Goal: Transaction & Acquisition: Purchase product/service

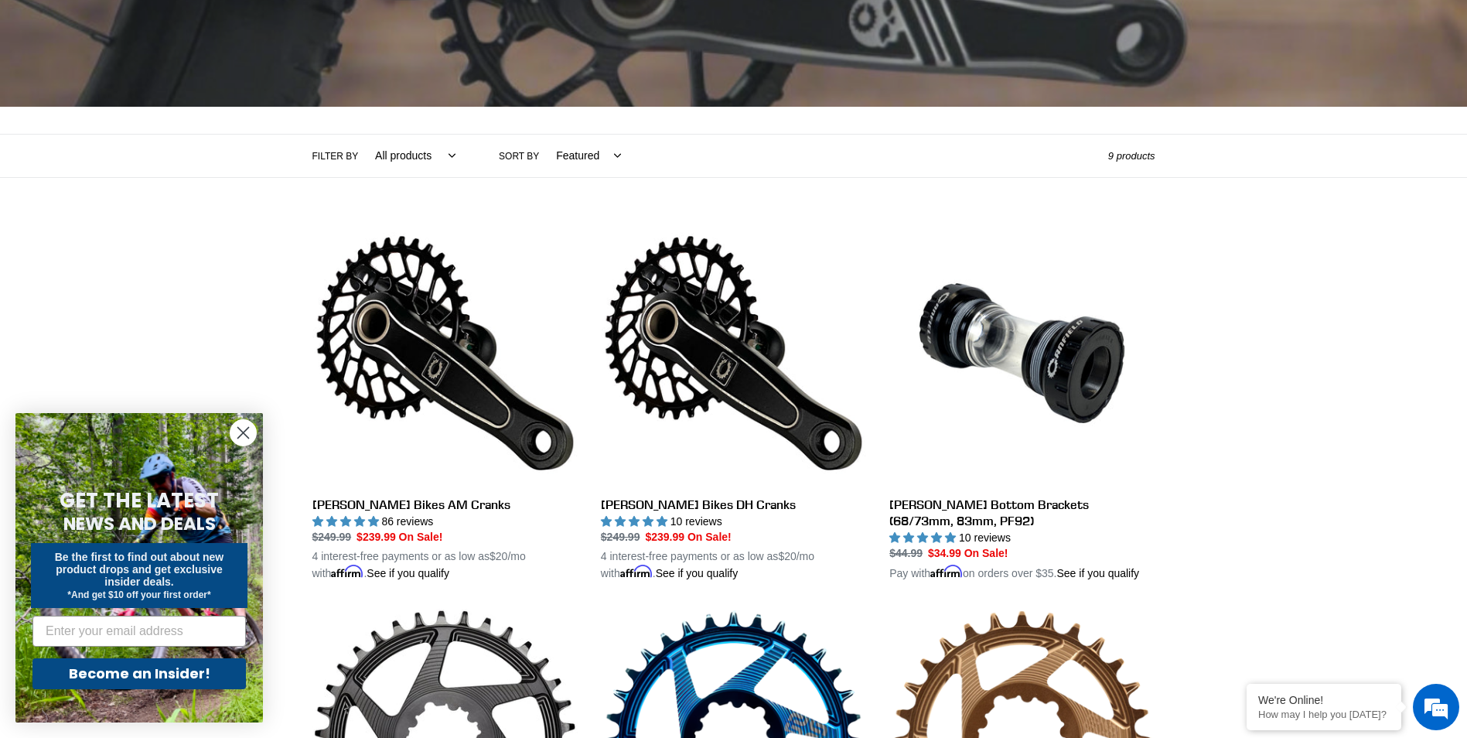
scroll to position [387, 0]
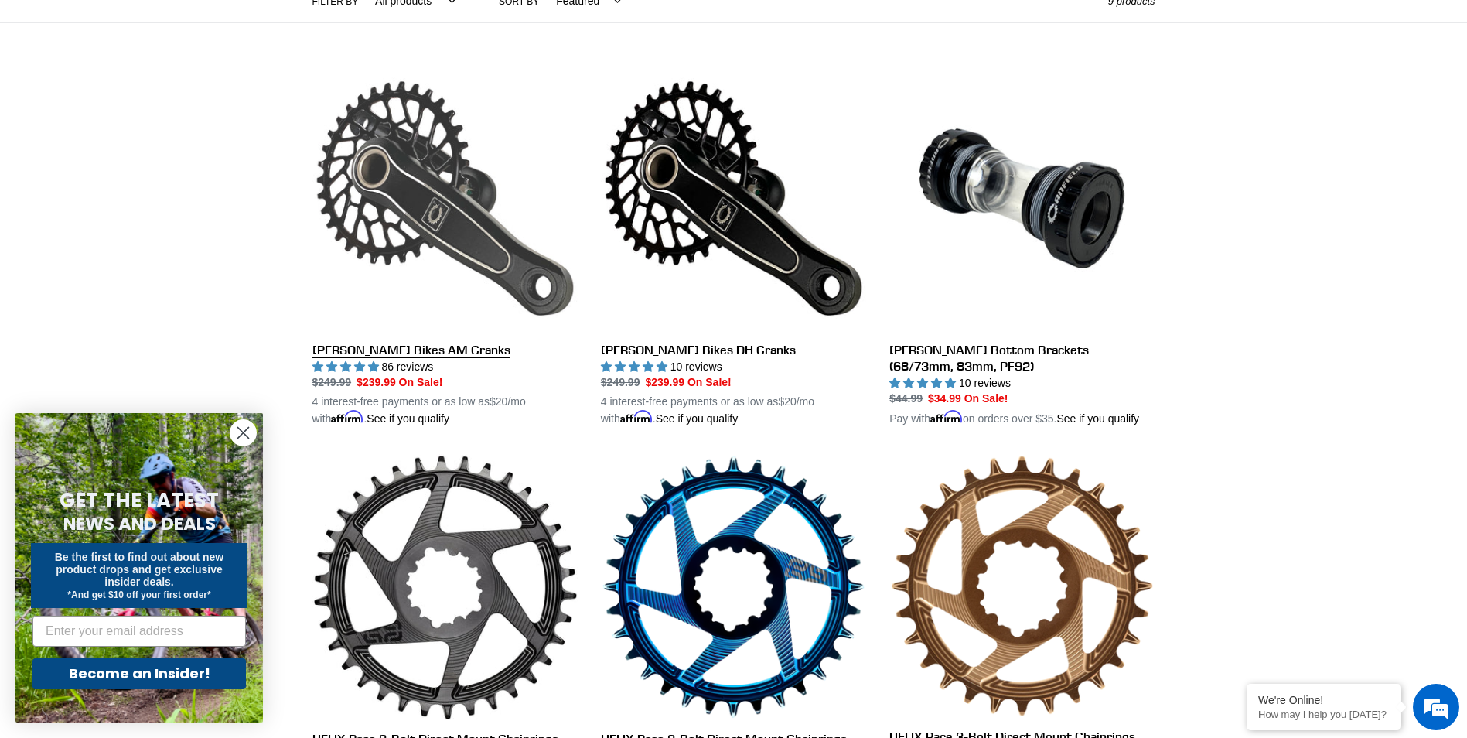
click at [418, 352] on link "[PERSON_NAME] Bikes AM Cranks" at bounding box center [445, 247] width 265 height 362
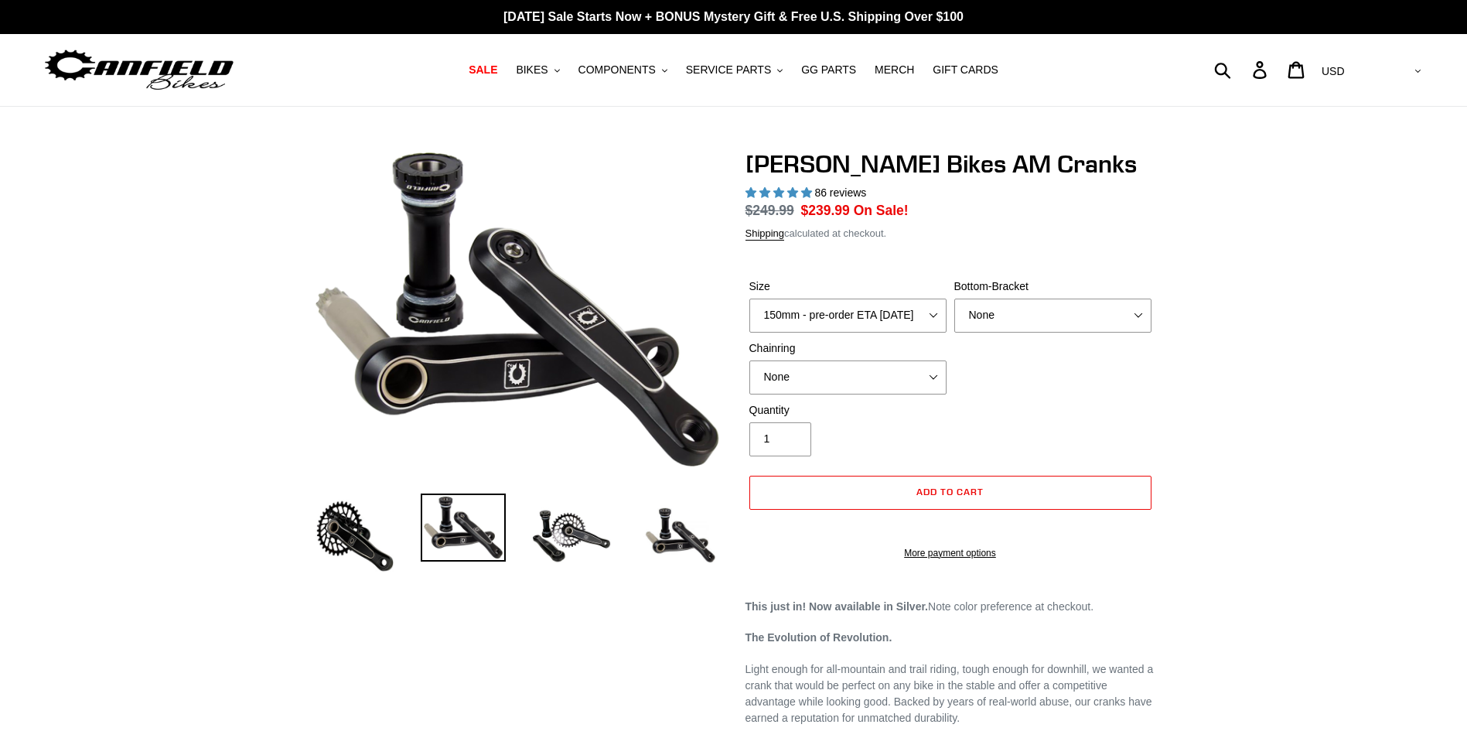
select select "highest-rating"
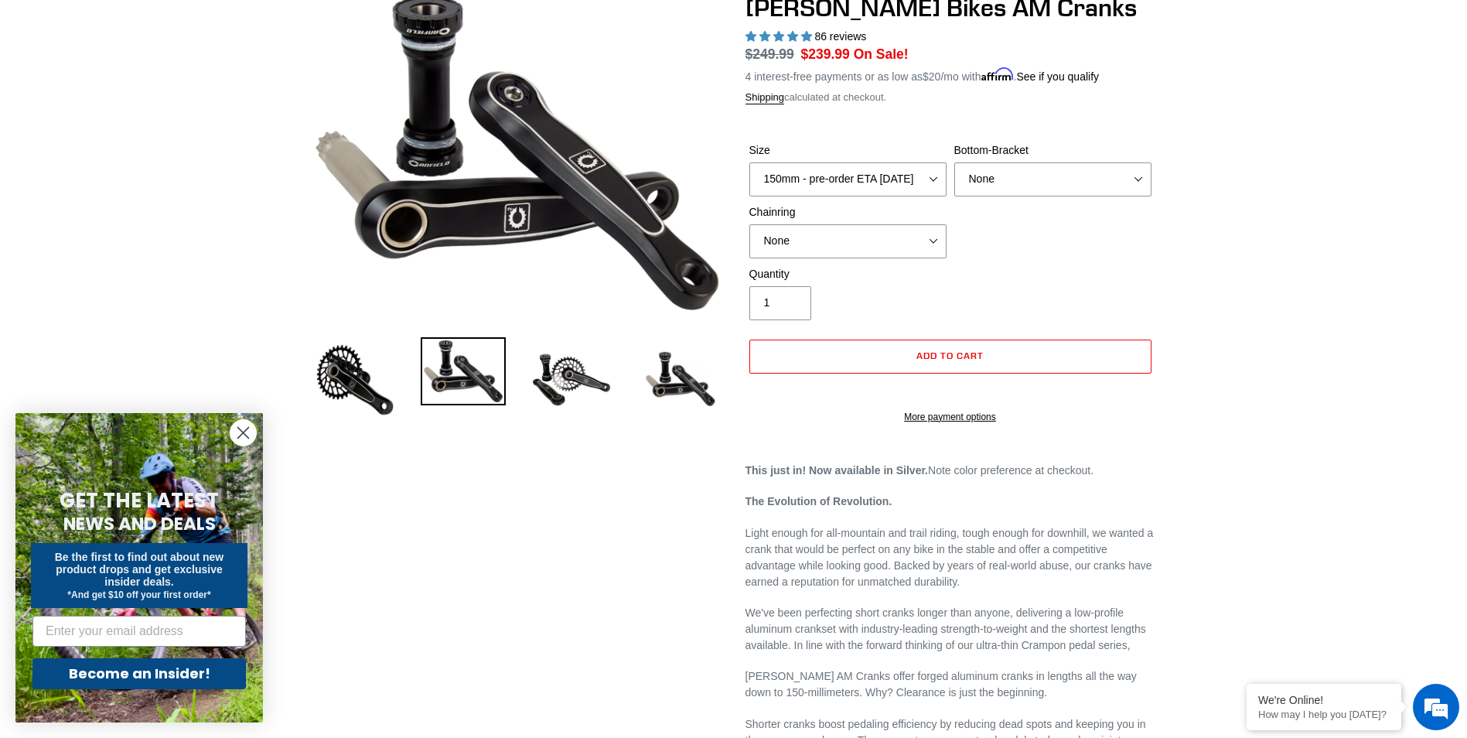
scroll to position [155, 0]
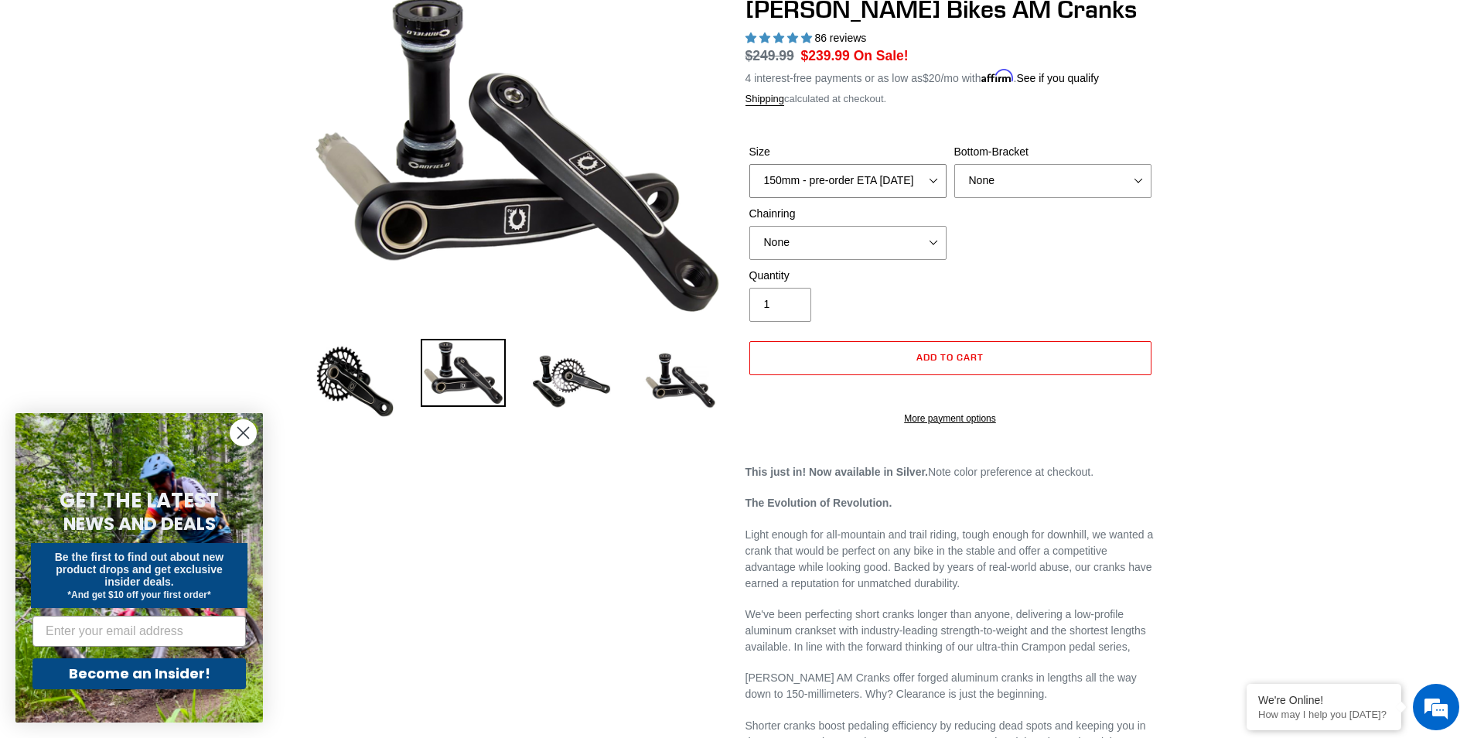
click at [856, 169] on select "150mm - pre-order ETA 9/30/25 155mm - pre-order ETA 9/30/25 160mm - pre-order E…" at bounding box center [848, 181] width 197 height 34
select select "170mm - pre-order ETA 9/30/25"
click at [750, 164] on select "150mm - pre-order ETA 9/30/25 155mm - pre-order ETA 9/30/25 160mm - pre-order E…" at bounding box center [848, 181] width 197 height 34
click at [1008, 177] on select "None BSA Threaded 68/73mm Press Fit PF92" at bounding box center [1053, 181] width 197 height 34
select select "BSA Threaded 68/73mm"
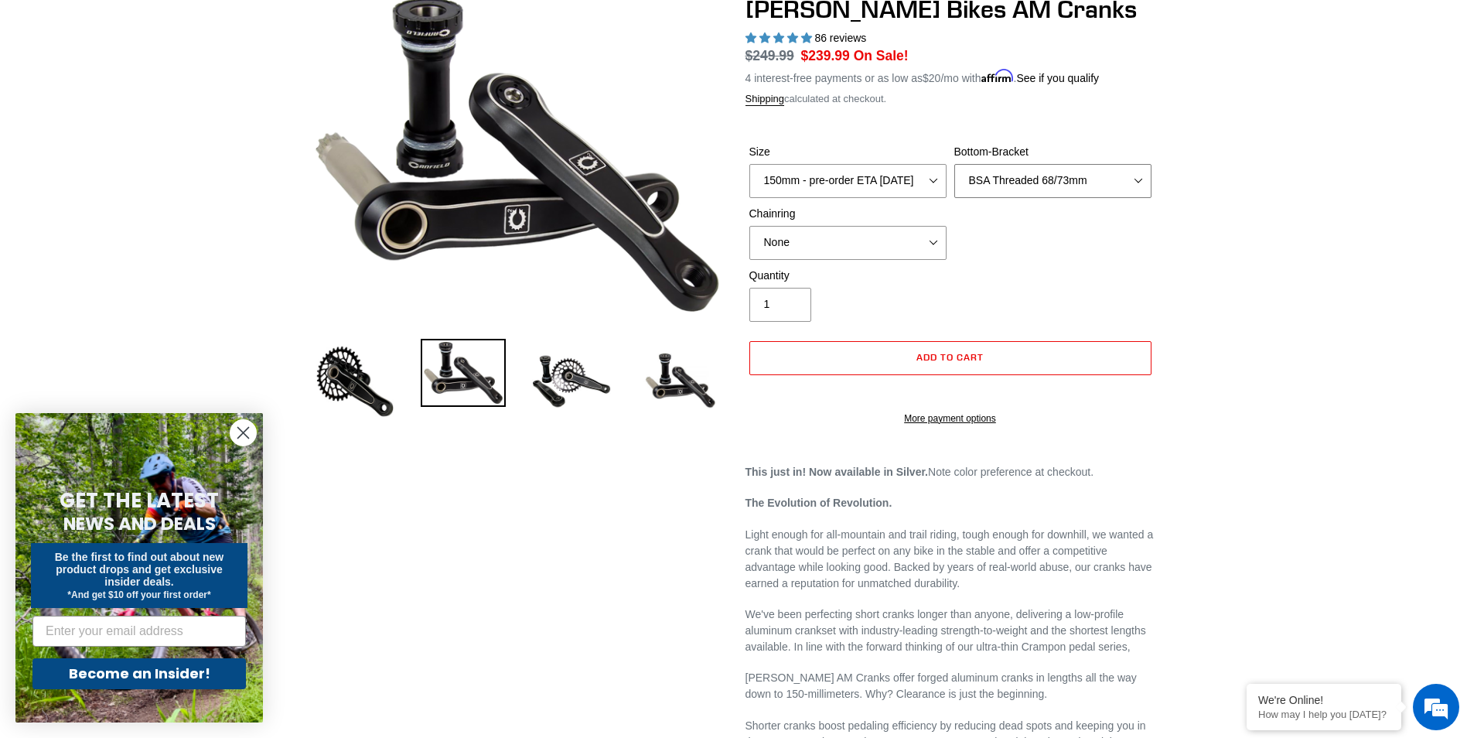
click at [955, 164] on select "None BSA Threaded 68/73mm Press Fit PF92" at bounding box center [1053, 181] width 197 height 34
click at [886, 239] on select "None 30t Round (Boost 148) 30t Oval (Boost 148) 32t Round (Boost 148) 32t Oval …" at bounding box center [848, 243] width 197 height 34
select select "32t Round (Boost 148)"
click at [750, 226] on select "None 30t Round (Boost 148) 30t Oval (Boost 148) 32t Round (Boost 148) 32t Oval …" at bounding box center [848, 243] width 197 height 34
click at [586, 370] on img at bounding box center [571, 381] width 85 height 85
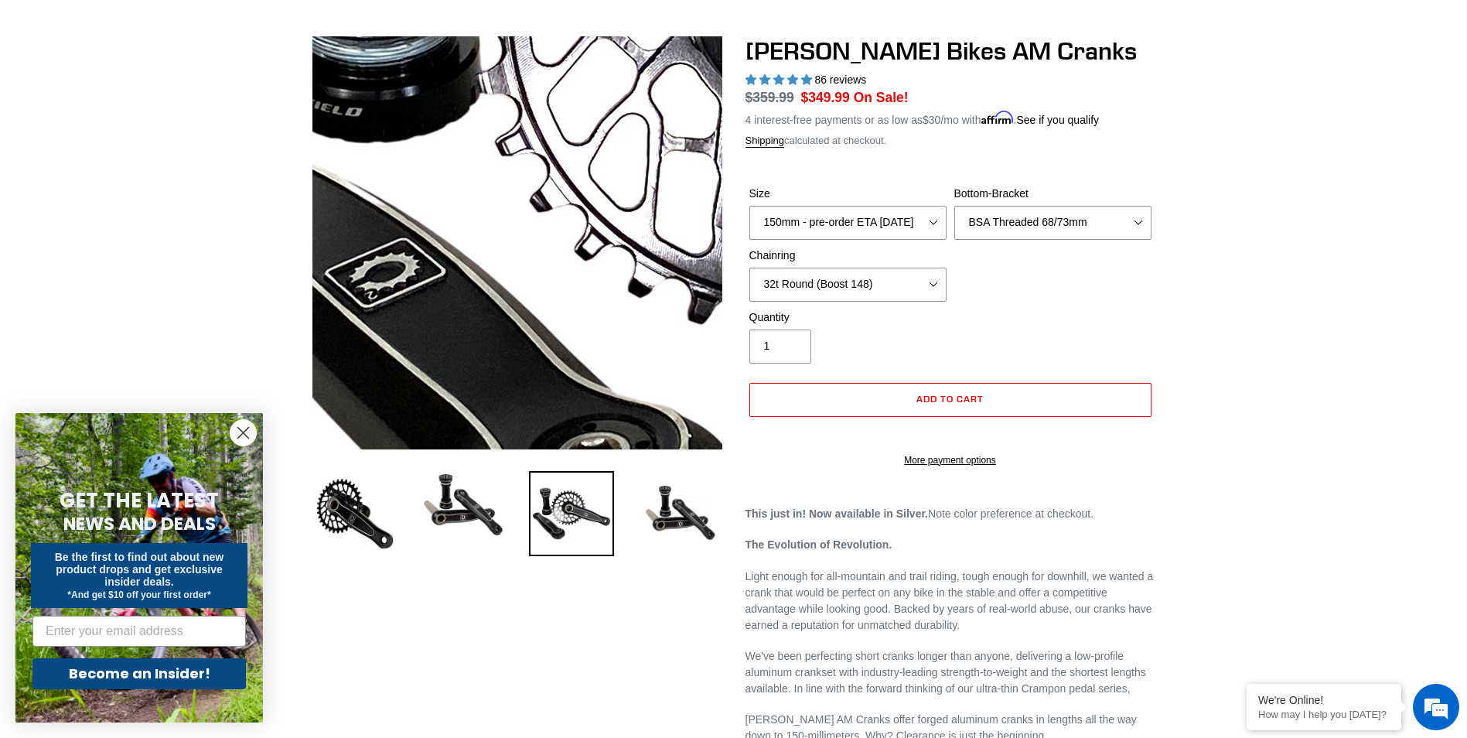
scroll to position [77, 0]
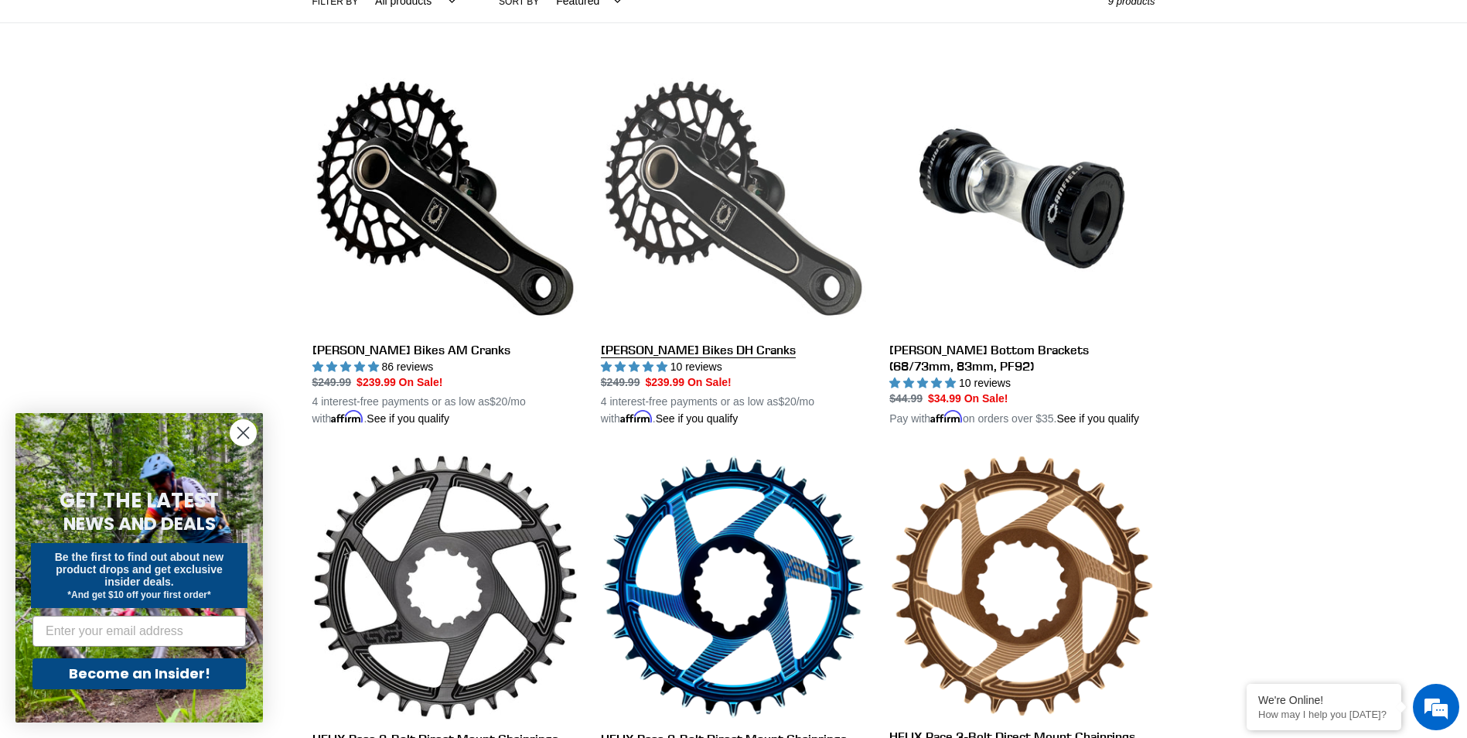
click at [708, 194] on link "[PERSON_NAME] Bikes DH Cranks" at bounding box center [733, 247] width 265 height 362
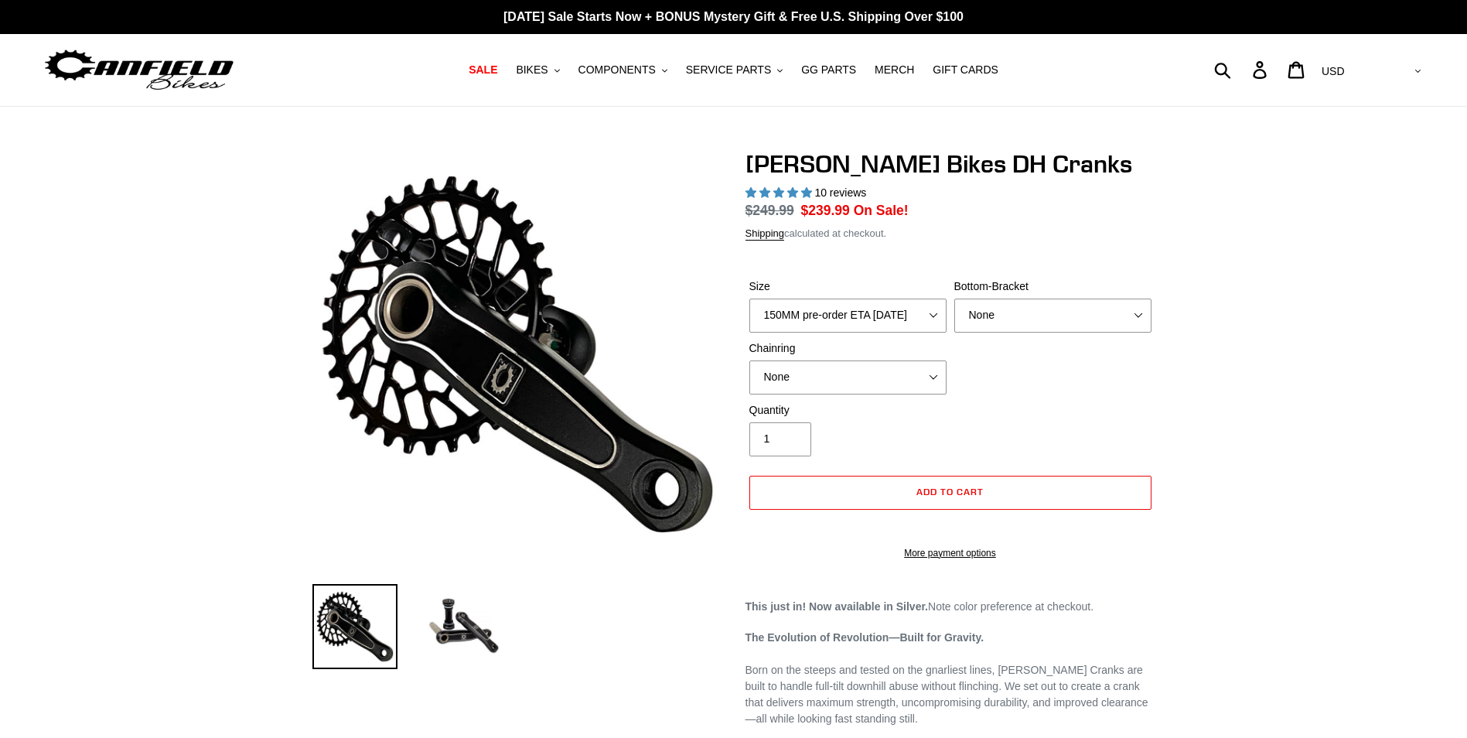
select select "highest-rating"
